Goal: Navigation & Orientation: Find specific page/section

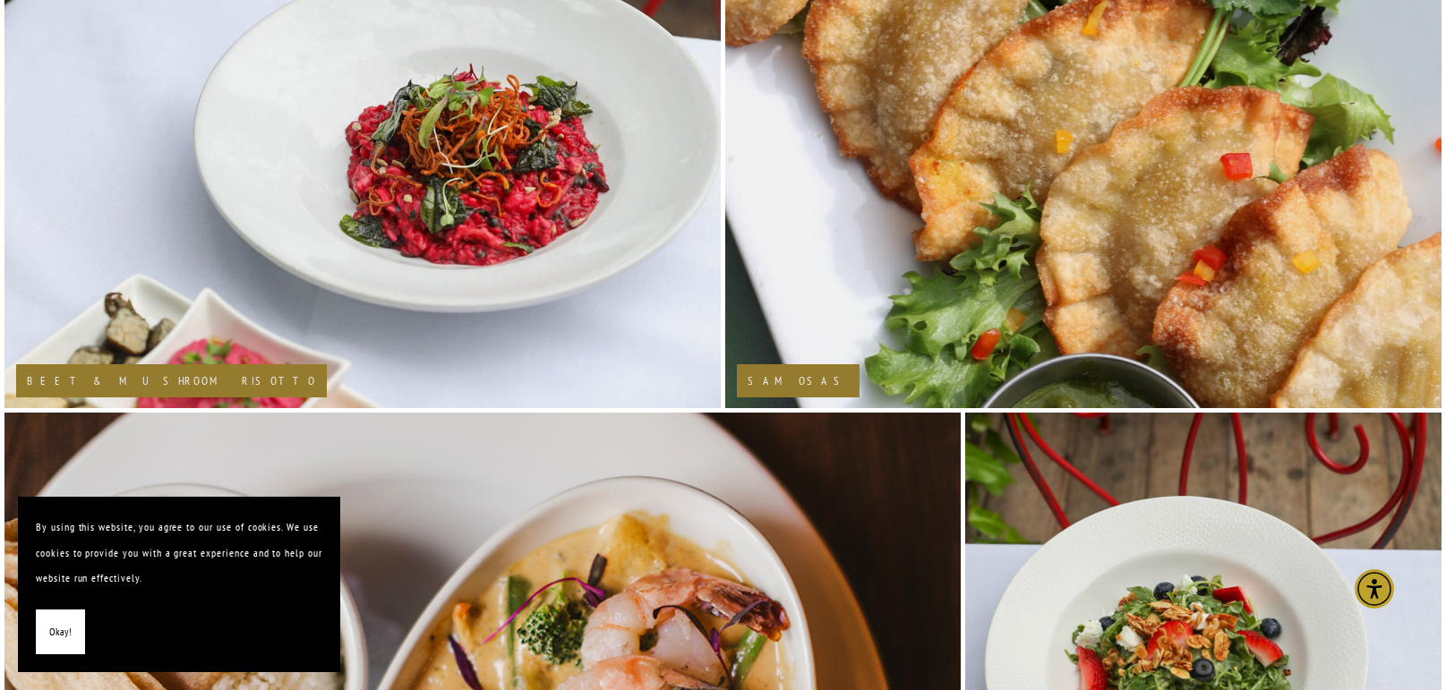
scroll to position [941, 0]
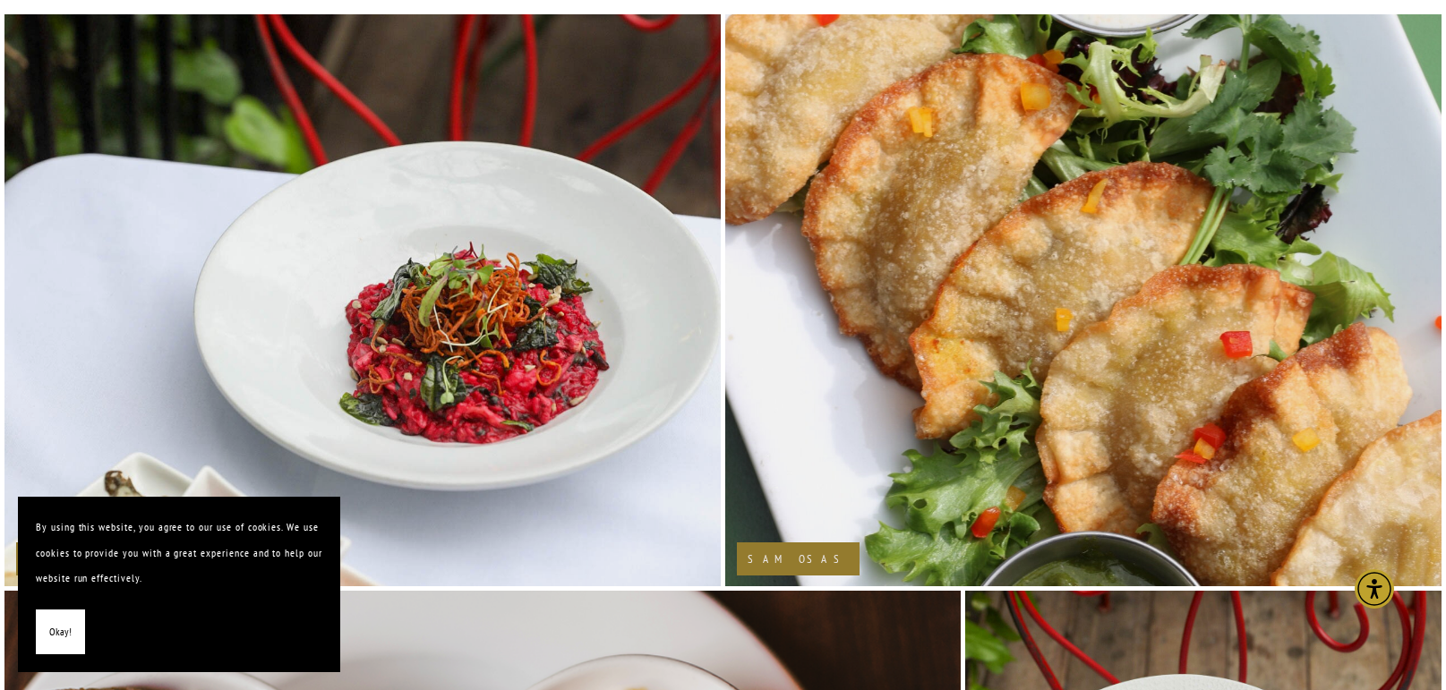
click at [53, 625] on span "Okay!" at bounding box center [60, 633] width 22 height 26
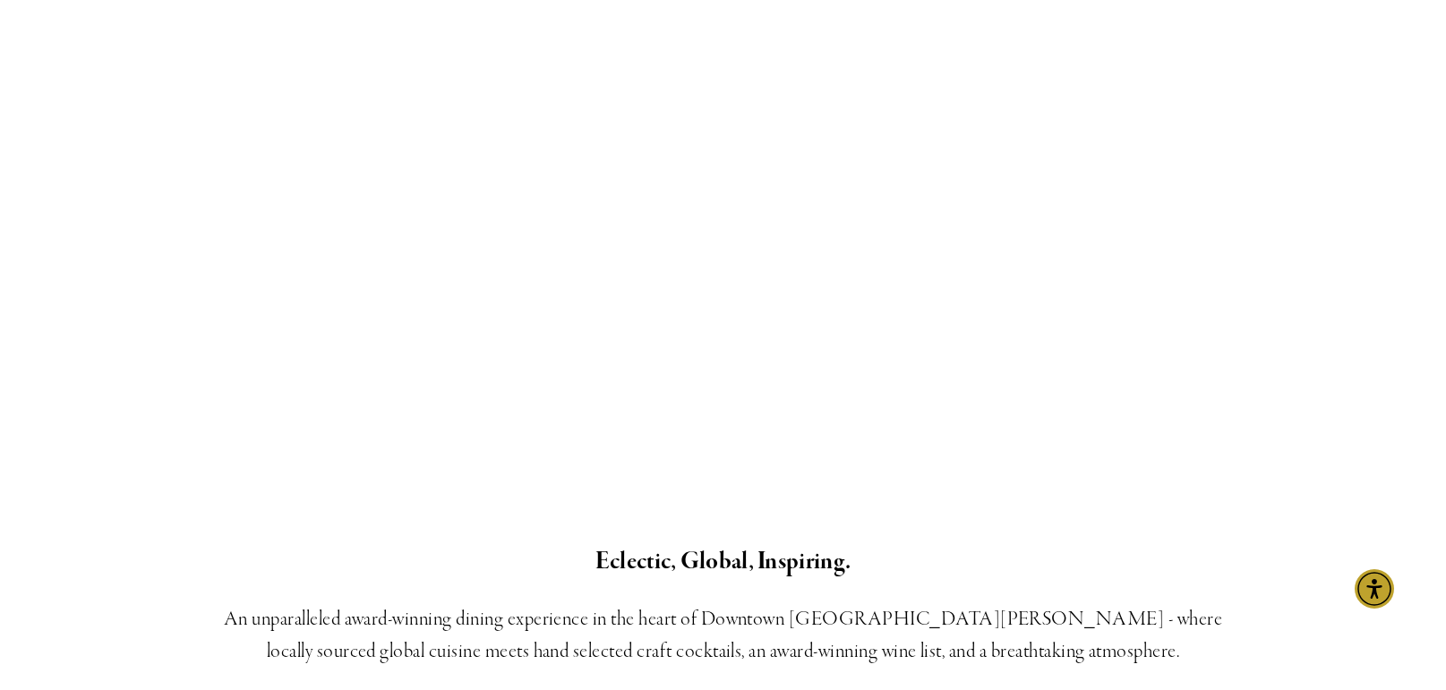
scroll to position [0, 0]
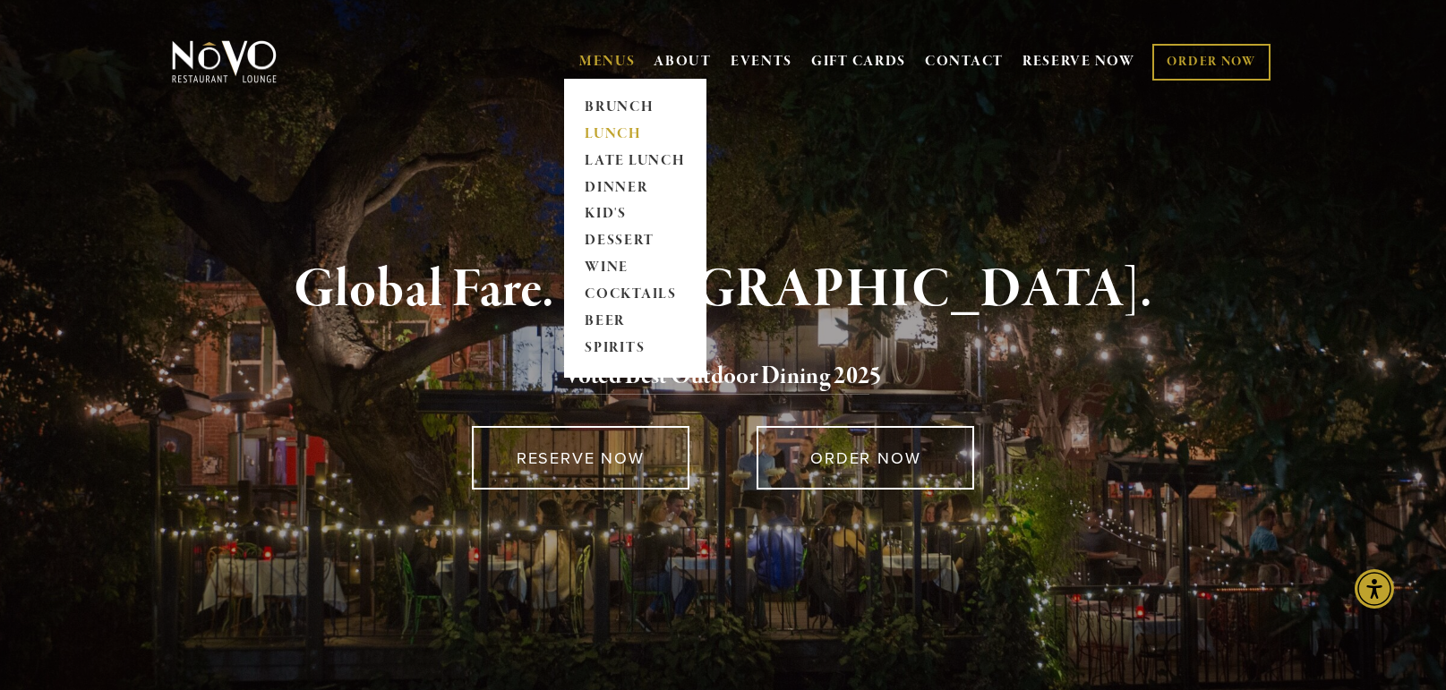
click at [593, 126] on link "LUNCH" at bounding box center [635, 134] width 112 height 27
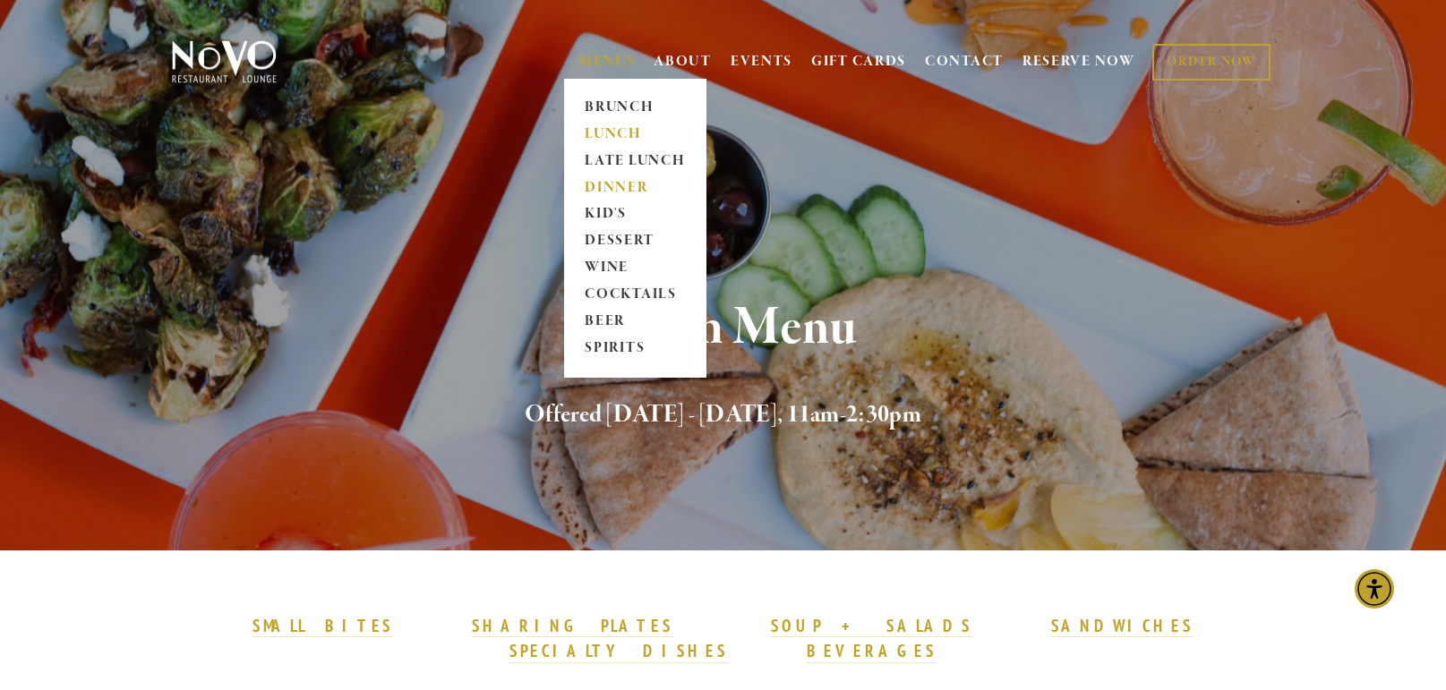
click at [600, 188] on link "DINNER" at bounding box center [635, 188] width 112 height 27
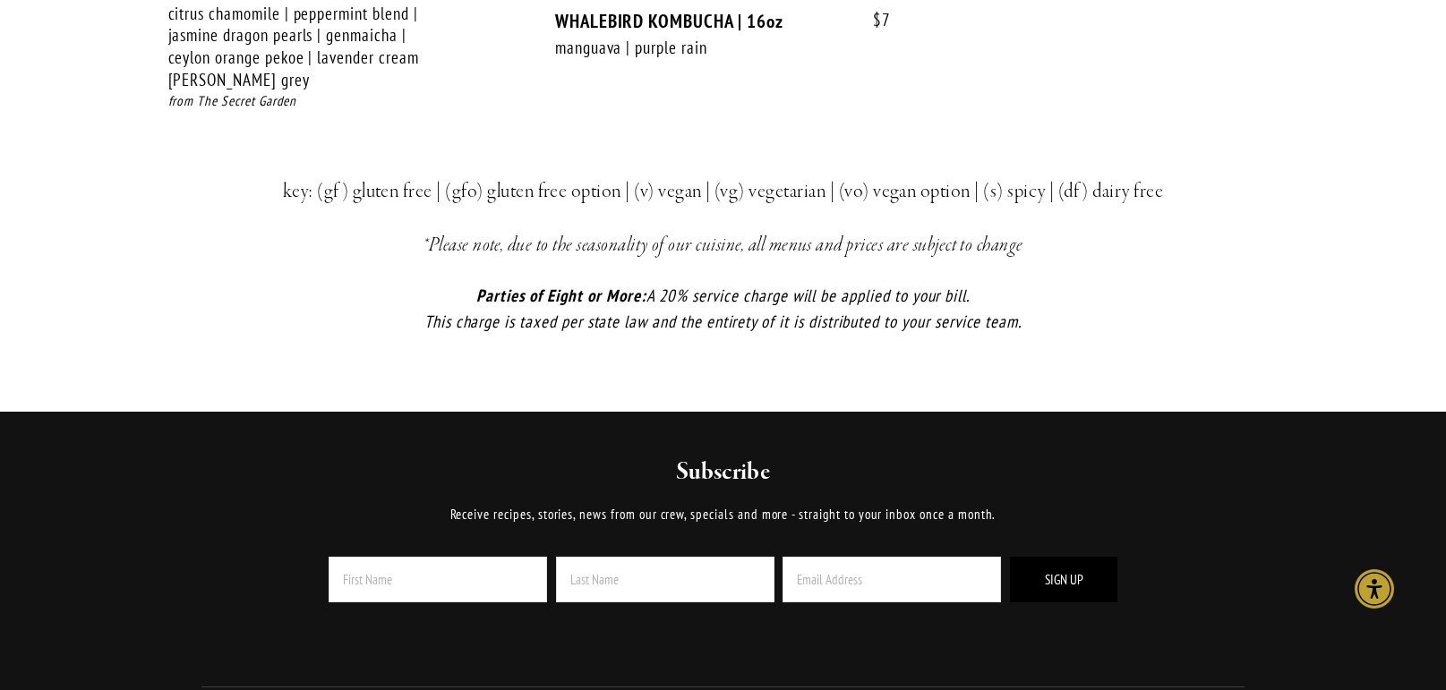
scroll to position [4000, 0]
